Goal: Information Seeking & Learning: Find specific fact

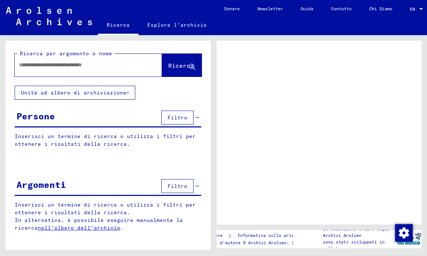
click at [72, 67] on input "text" at bounding box center [81, 65] width 125 height 8
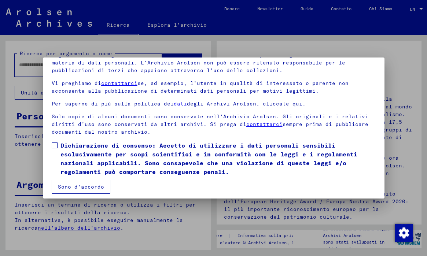
scroll to position [62, 0]
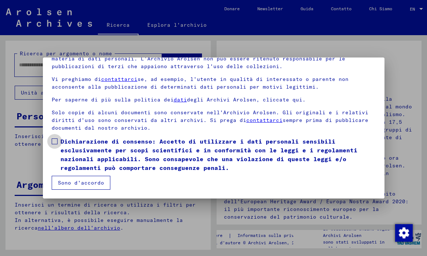
click at [55, 143] on span at bounding box center [55, 142] width 6 height 6
click at [95, 182] on button "Sono d'accordo" at bounding box center [81, 183] width 59 height 14
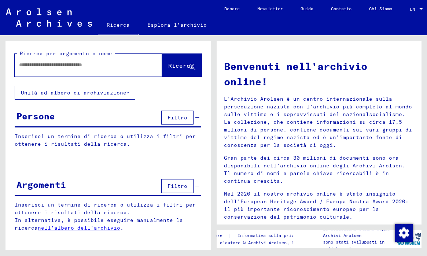
click at [62, 66] on input "text" at bounding box center [79, 65] width 121 height 8
click at [168, 69] on span "Ricerca" at bounding box center [181, 65] width 26 height 7
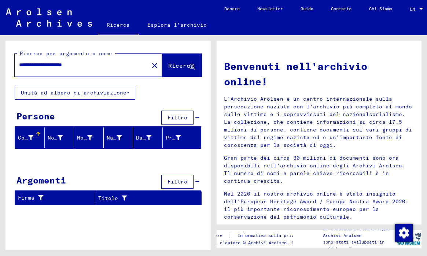
click at [91, 66] on input "**********" at bounding box center [79, 65] width 121 height 8
click at [163, 61] on button "Ricerca" at bounding box center [182, 65] width 40 height 23
click at [65, 66] on input "**********" at bounding box center [79, 65] width 121 height 8
type input "********"
click at [170, 66] on span "Ricerca" at bounding box center [181, 65] width 26 height 7
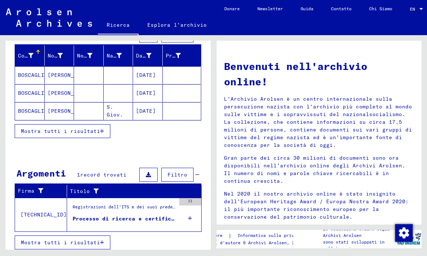
scroll to position [86, 0]
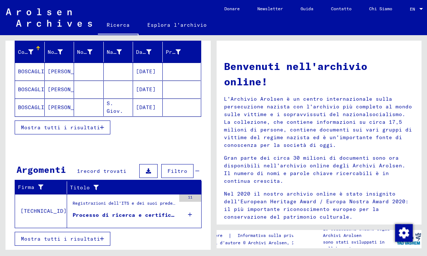
click at [69, 129] on span "Mostra tutti i risultati" at bounding box center [60, 127] width 79 height 7
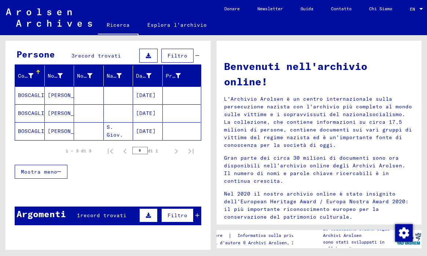
scroll to position [49, 0]
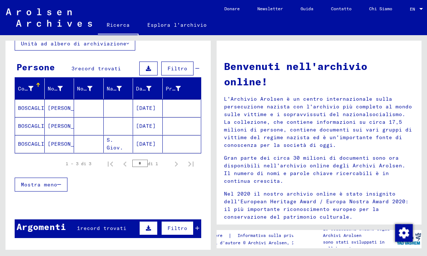
click at [104, 112] on mat-cell at bounding box center [119, 108] width 30 height 18
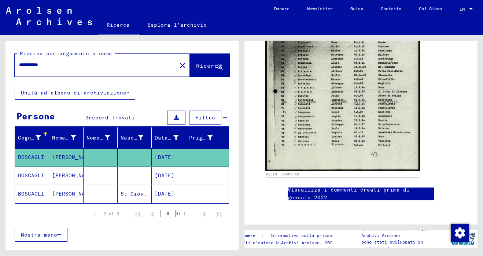
scroll to position [609, 0]
